Goal: Navigation & Orientation: Find specific page/section

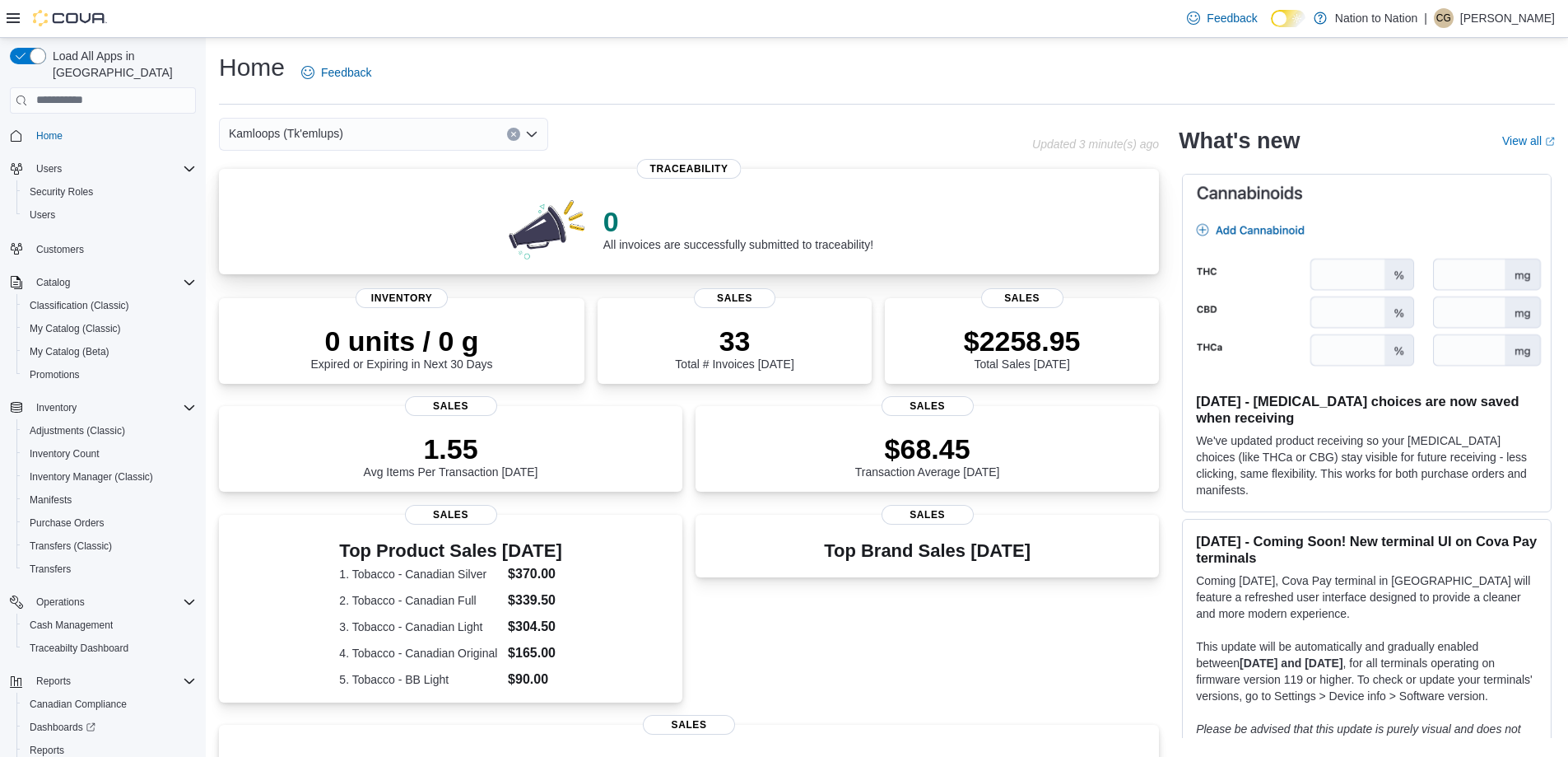
click at [1021, 177] on div "0 All invoices are successfully submitted to traceability! Traceability" at bounding box center [689, 221] width 940 height 105
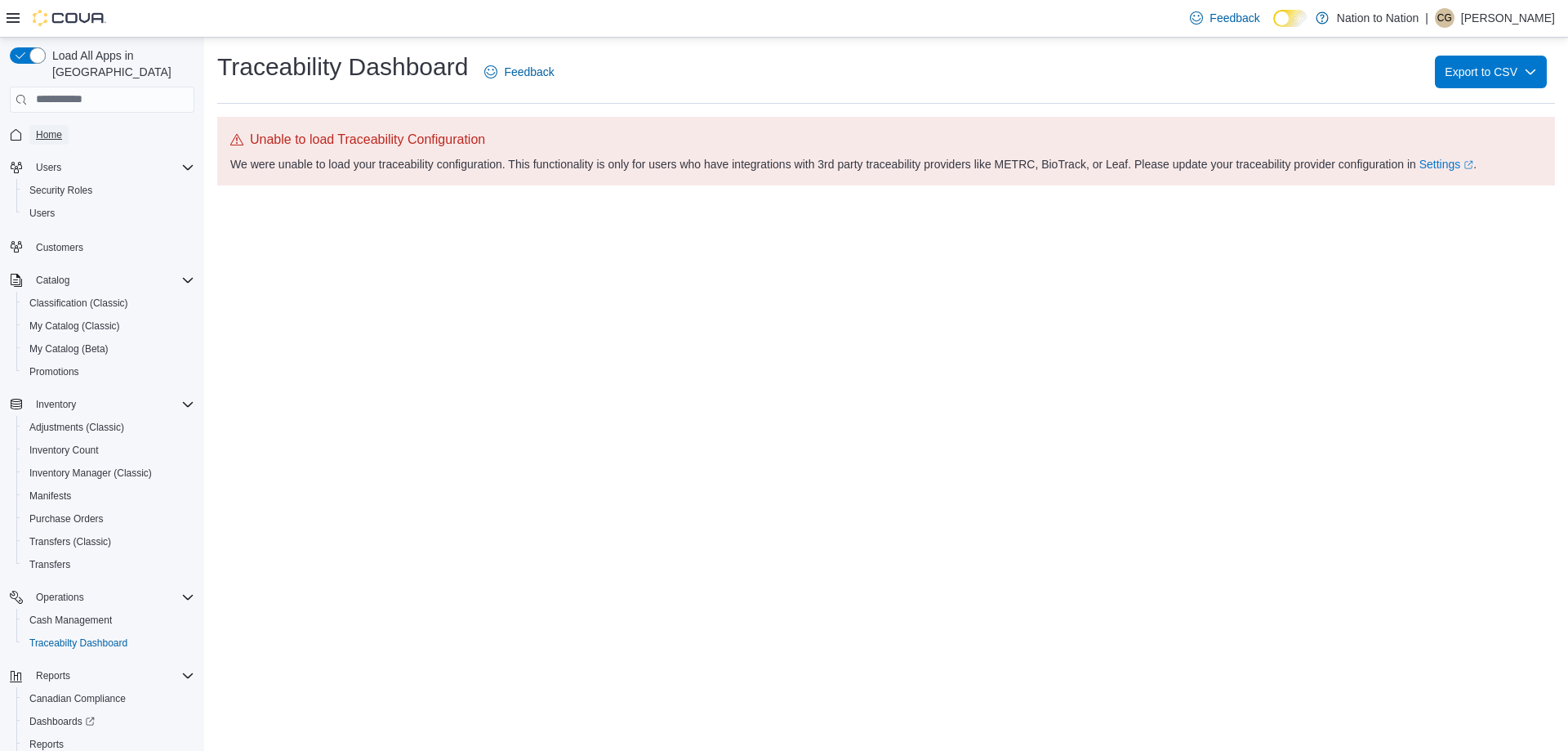
click at [55, 129] on span "Home" at bounding box center [49, 135] width 26 height 13
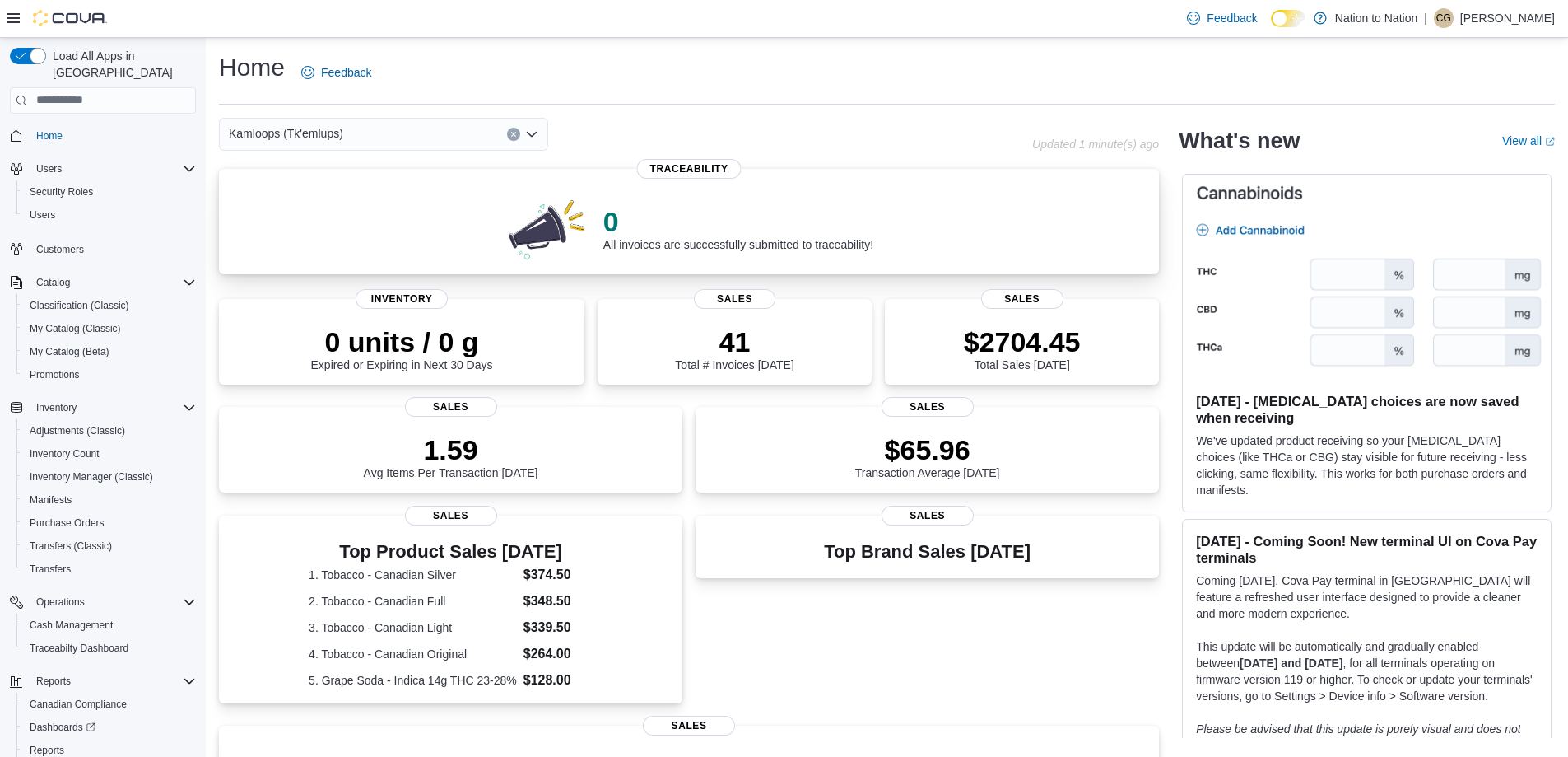
click at [1057, 197] on div "0 All invoices are successfully submitted to traceability!" at bounding box center [689, 225] width 914 height 72
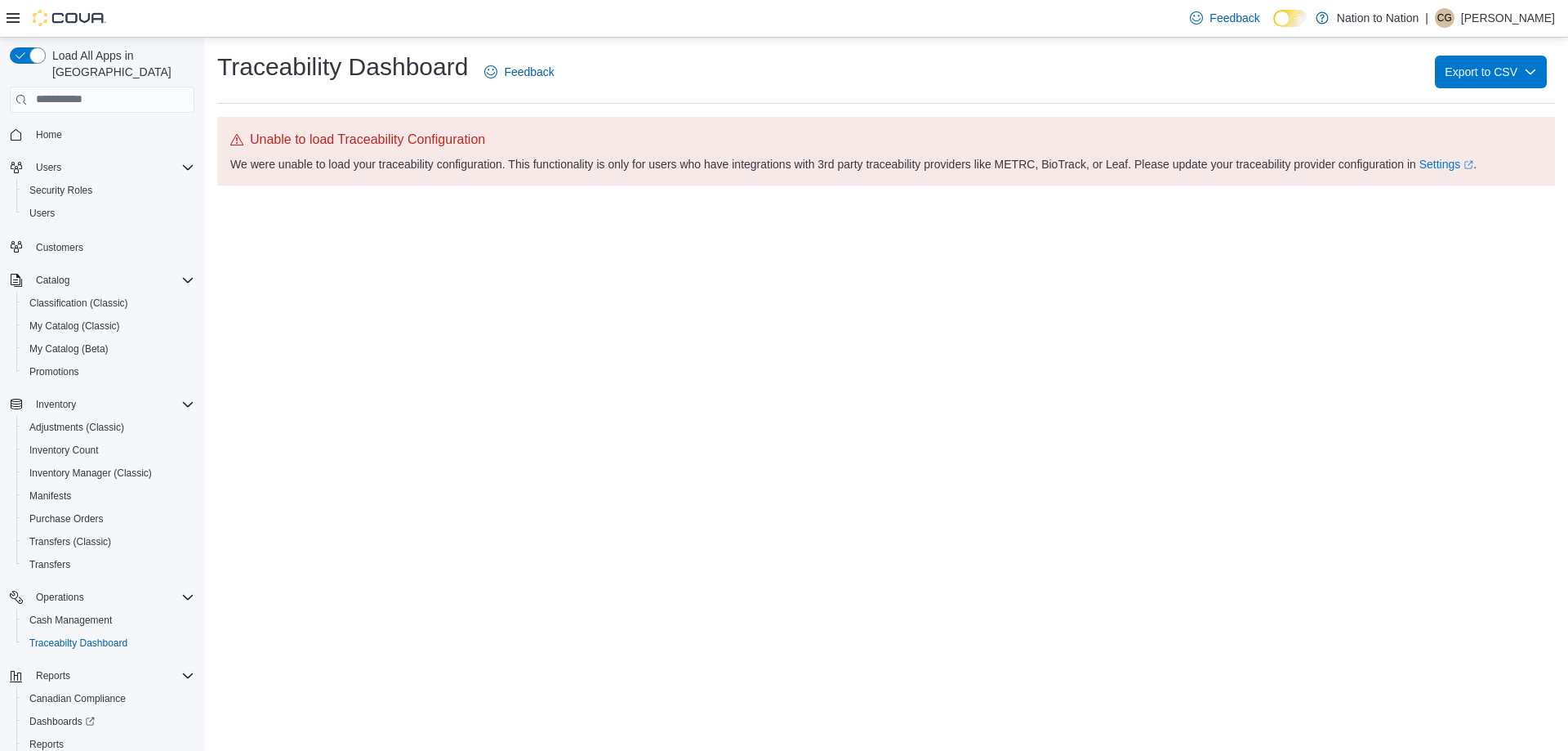
click at [1305, 85] on div "Traceability Dashboard Feedback Export to CSV" at bounding box center [886, 72] width 1338 height 43
click at [49, 129] on span "Home" at bounding box center [49, 135] width 26 height 13
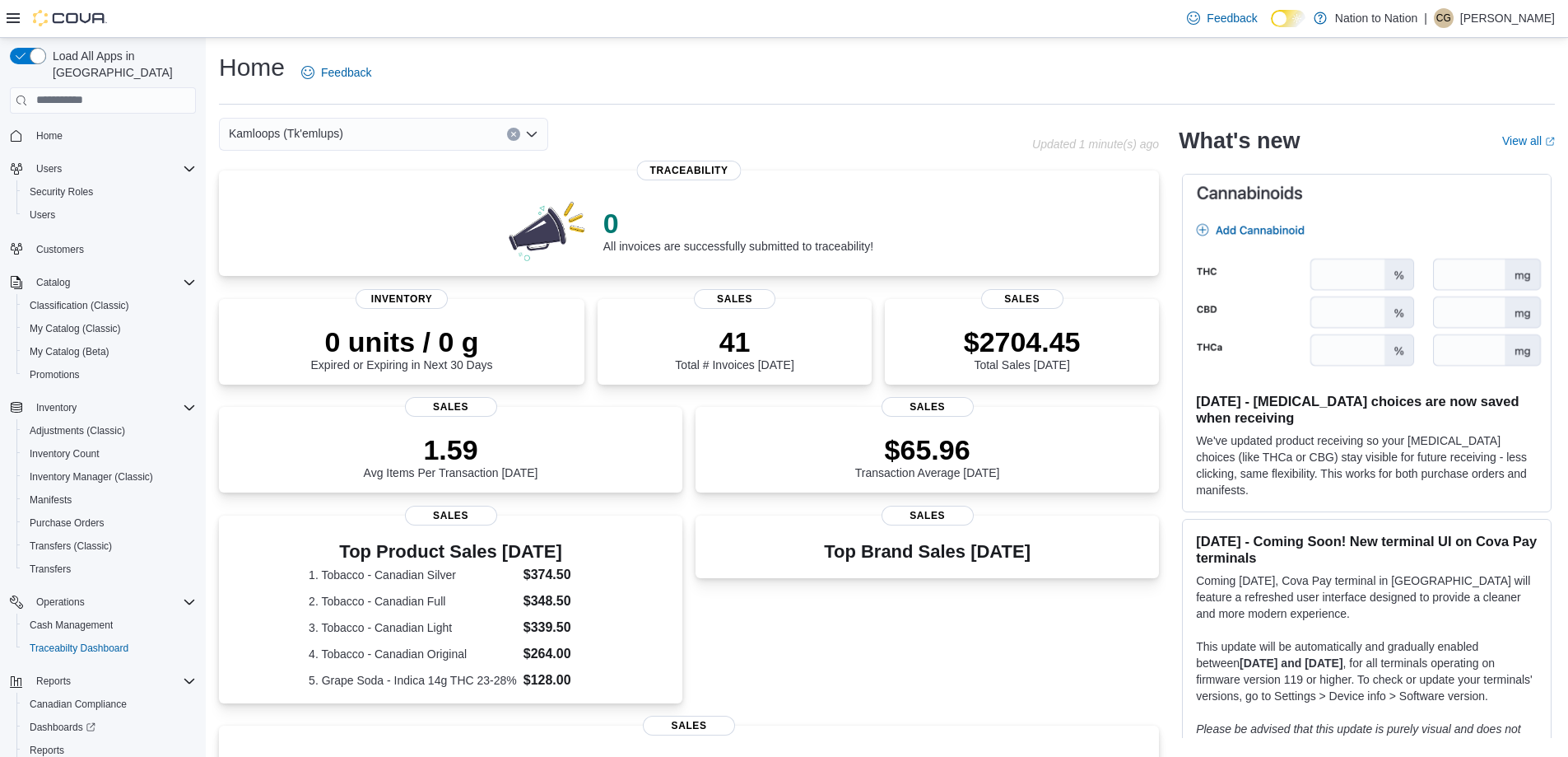
click at [869, 618] on div "Top Brand Sales Today Sales" at bounding box center [927, 611] width 463 height 191
click at [1408, 345] on img at bounding box center [1366, 277] width 368 height 205
click at [1416, 364] on img at bounding box center [1366, 277] width 368 height 205
